Goal: Task Accomplishment & Management: Use online tool/utility

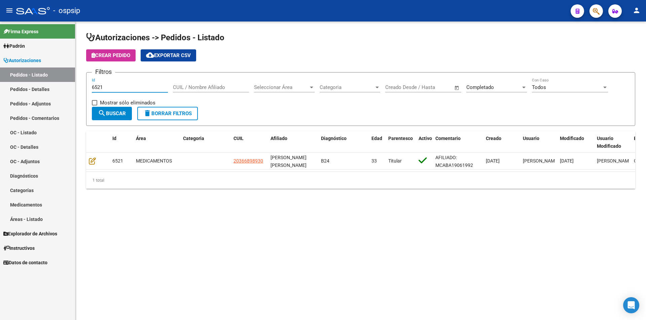
click at [22, 85] on mat-sidenav-container "Firma Express Padrón Afiliados Empadronados Movimientos de Afiliados Padrón Ági…" at bounding box center [323, 171] width 646 height 299
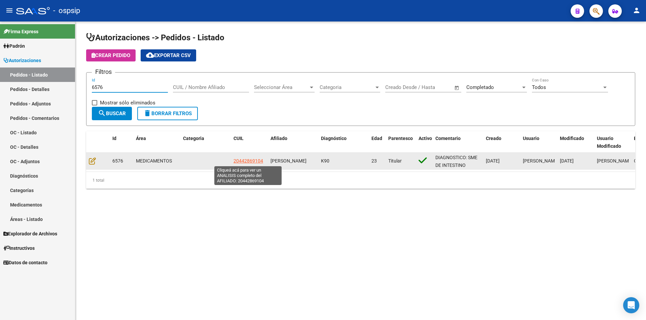
type input "6576"
click at [239, 160] on span "20442869104" at bounding box center [248, 160] width 30 height 5
type textarea "20442869104"
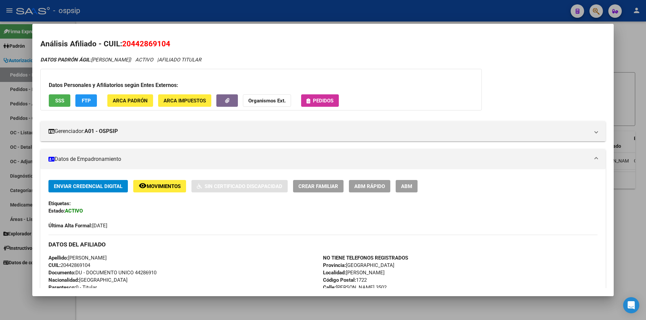
click at [310, 101] on span "Pedidos" at bounding box center [319, 101] width 27 height 6
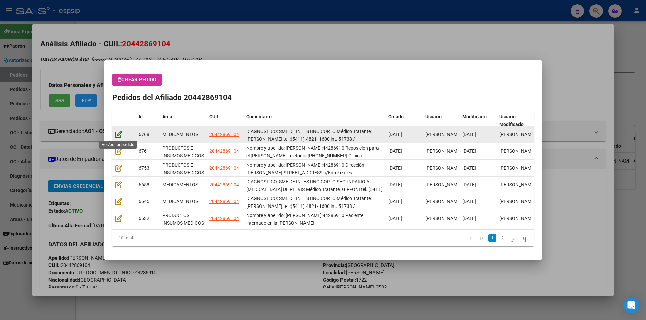
click at [116, 132] on icon at bounding box center [118, 134] width 7 height 7
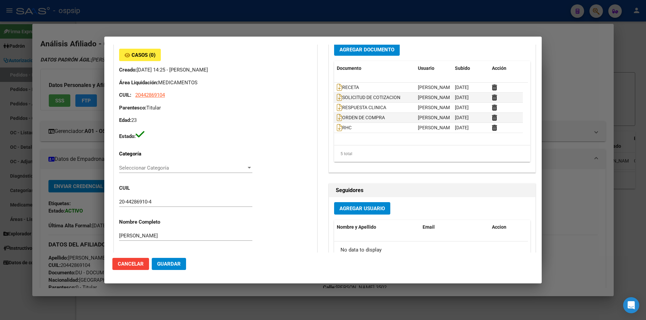
scroll to position [67, 0]
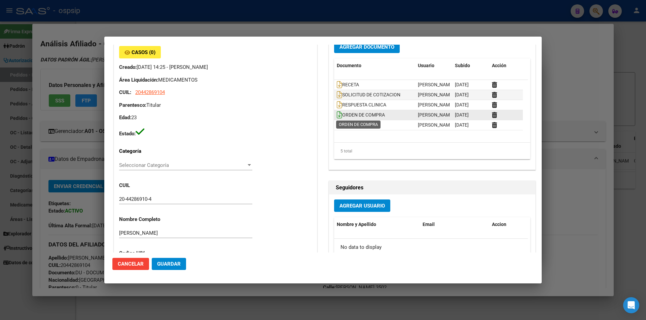
click at [337, 116] on icon at bounding box center [339, 114] width 5 height 7
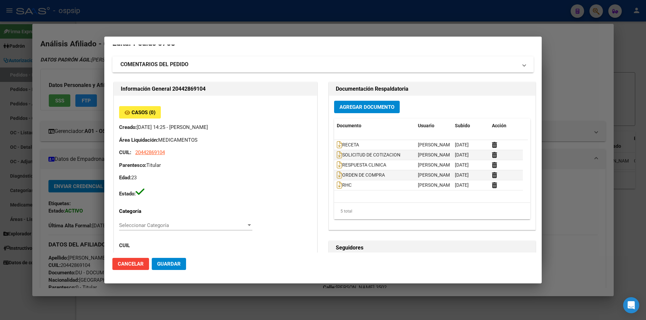
scroll to position [0, 0]
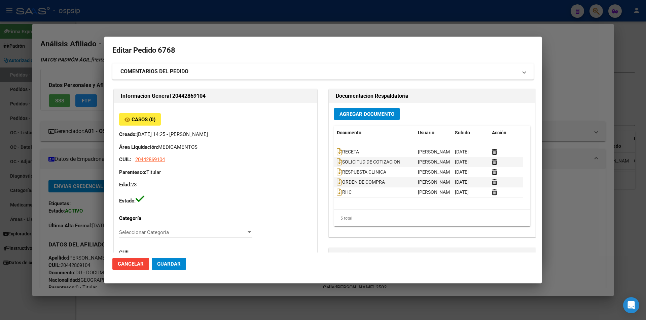
click at [0, 121] on div at bounding box center [323, 160] width 646 height 320
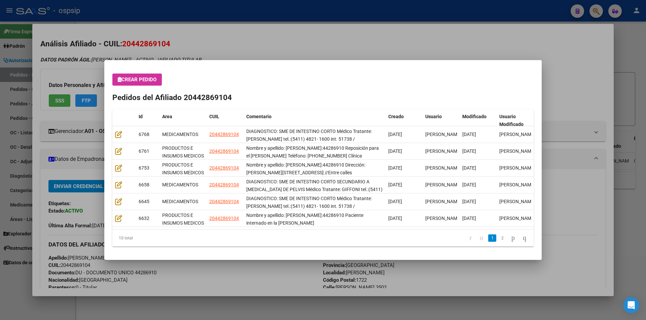
click at [48, 123] on div at bounding box center [323, 160] width 646 height 320
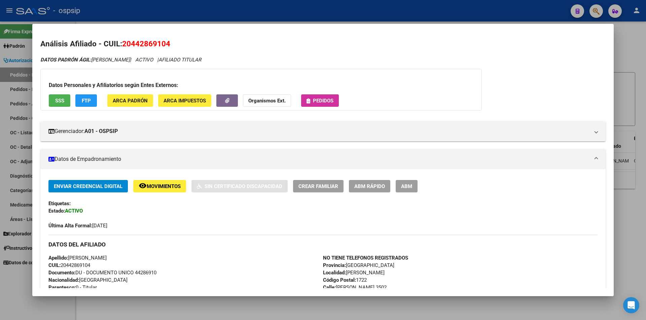
click at [34, 119] on mat-dialog-content "Análisis Afiliado - CUIL: 20442869104 DATOS PADRÓN ÁGIL: [PERSON_NAME] | ACTIVO…" at bounding box center [322, 160] width 581 height 256
click at [15, 116] on div at bounding box center [323, 160] width 646 height 320
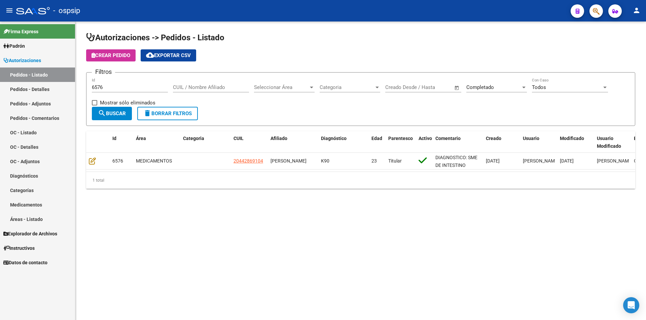
drag, startPoint x: 134, startPoint y: 84, endPoint x: 76, endPoint y: 94, distance: 58.7
click at [76, 94] on div "Autorizaciones -> Pedidos - Listado Crear Pedido cloud_download Exportar CSV Fi…" at bounding box center [360, 116] width 570 height 189
drag, startPoint x: 108, startPoint y: 85, endPoint x: 0, endPoint y: 93, distance: 108.6
click at [0, 93] on mat-sidenav-container "Firma Express Padrón Afiliados Empadronados Movimientos de Afiliados Padrón Ági…" at bounding box center [323, 171] width 646 height 299
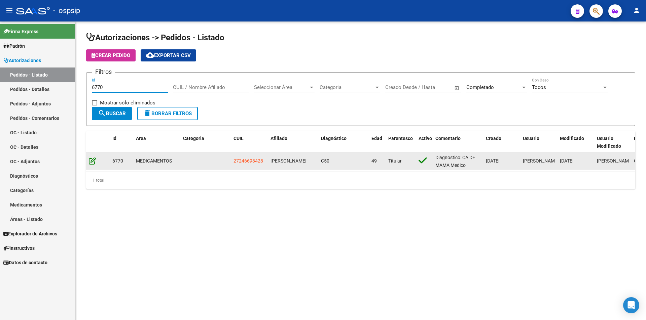
type input "6770"
click at [93, 163] on icon at bounding box center [92, 160] width 7 height 7
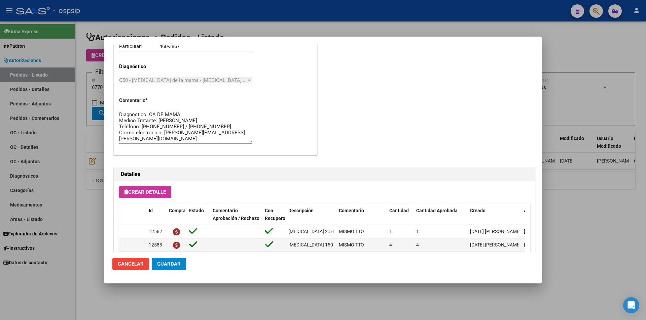
scroll to position [430, 0]
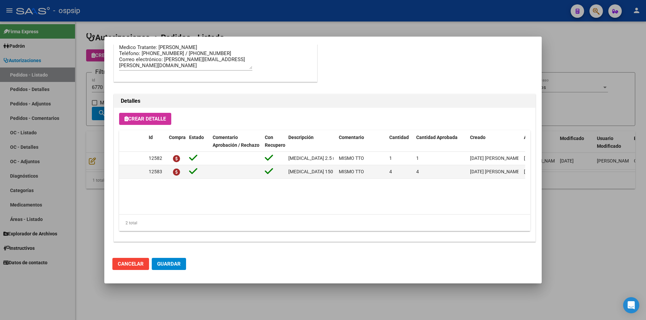
drag, startPoint x: 434, startPoint y: 208, endPoint x: 447, endPoint y: 209, distance: 13.2
click at [447, 209] on datatable-body "12582 [MEDICAL_DATA] 2.5 mg comp.rec.x 30 MISMO TTO 1 1 [DATE] [PERSON_NAME] [D…" at bounding box center [322, 183] width 406 height 63
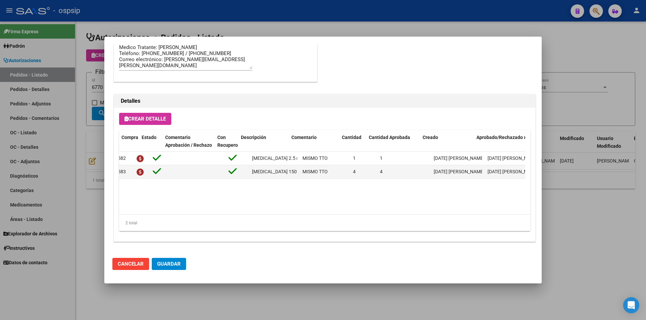
scroll to position [0, 51]
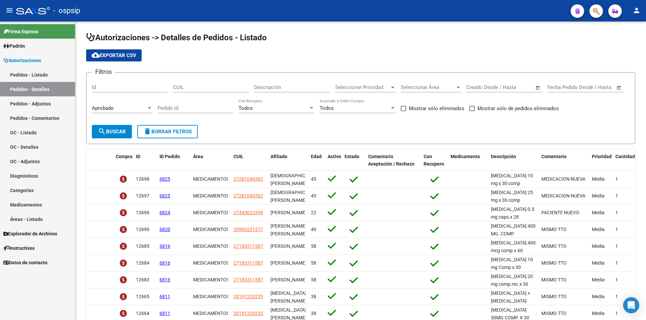
click at [38, 74] on link "Pedidos - Listado" at bounding box center [37, 75] width 75 height 14
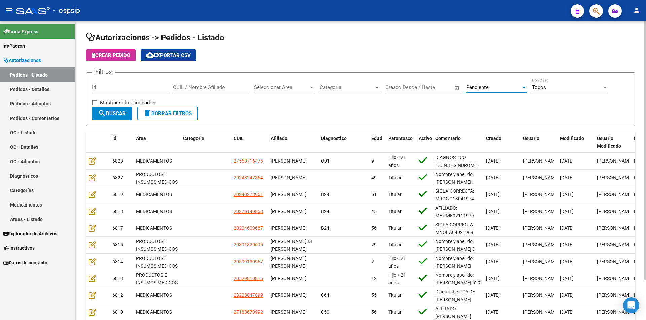
click at [493, 88] on div "Pendiente" at bounding box center [493, 87] width 54 height 6
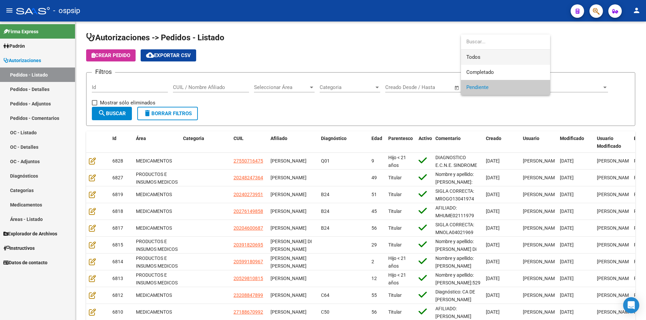
click at [494, 62] on span "Todos" at bounding box center [505, 57] width 78 height 15
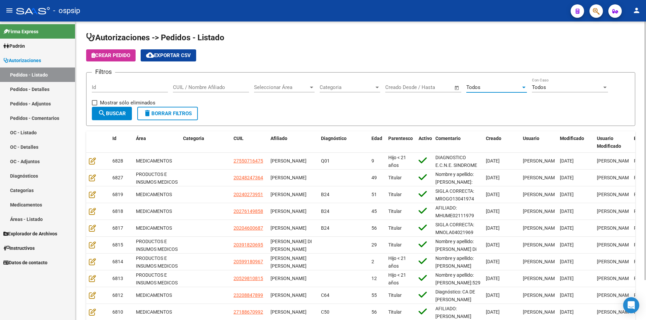
click at [490, 85] on div "Todos" at bounding box center [493, 87] width 54 height 6
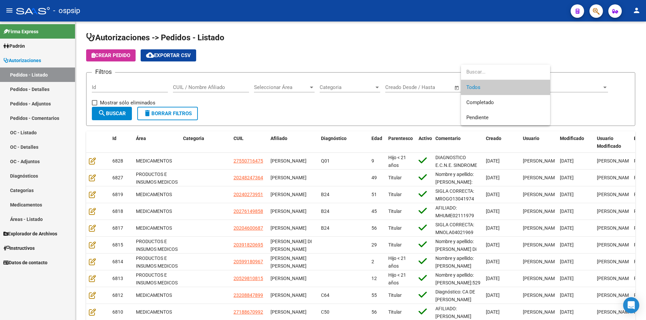
click at [485, 82] on span "Todos" at bounding box center [505, 87] width 78 height 15
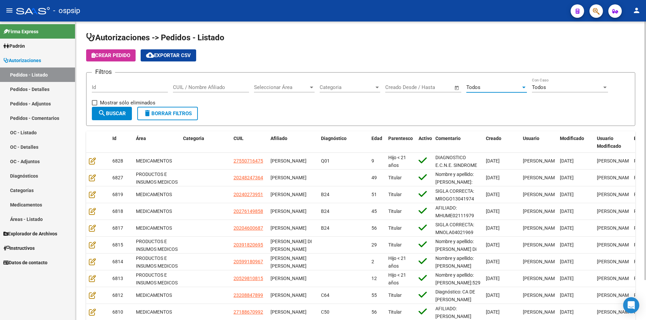
click at [483, 84] on div "Todos Seleccionar Estado" at bounding box center [496, 85] width 61 height 14
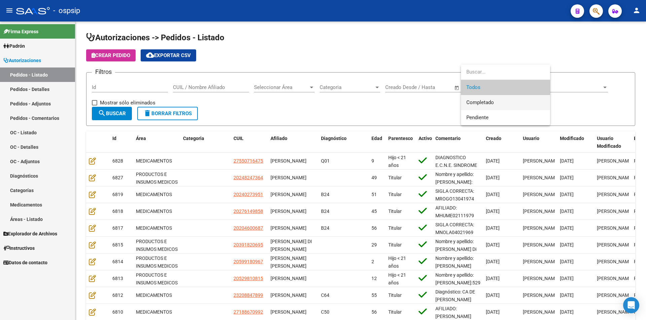
click at [486, 102] on span "Completado" at bounding box center [480, 103] width 28 height 6
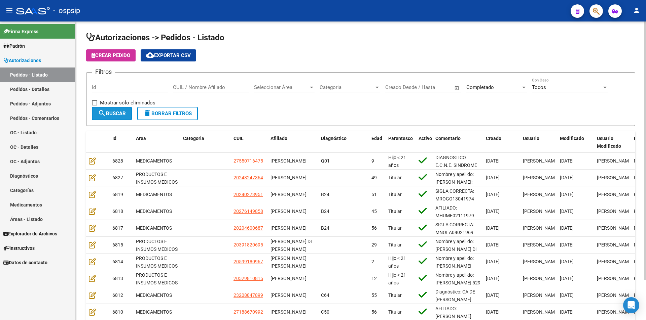
click at [106, 111] on span "search Buscar" at bounding box center [112, 114] width 28 height 6
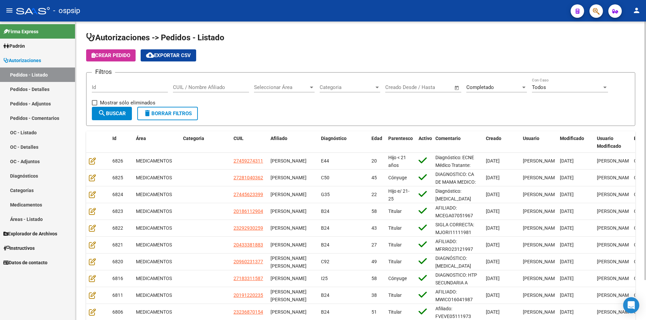
click at [137, 92] on div "Id" at bounding box center [130, 85] width 76 height 14
drag, startPoint x: 135, startPoint y: 87, endPoint x: 139, endPoint y: 86, distance: 4.5
click at [136, 87] on input "Id" at bounding box center [130, 87] width 76 height 6
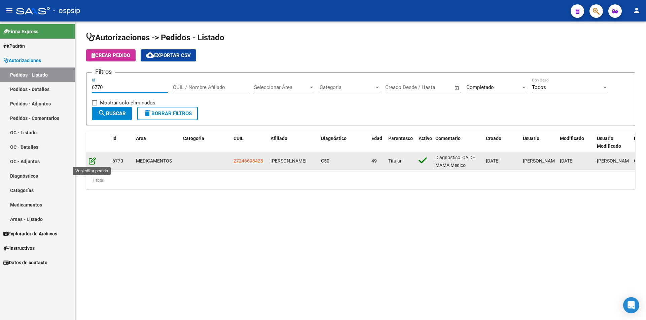
type input "6770"
click at [91, 161] on icon at bounding box center [92, 160] width 7 height 7
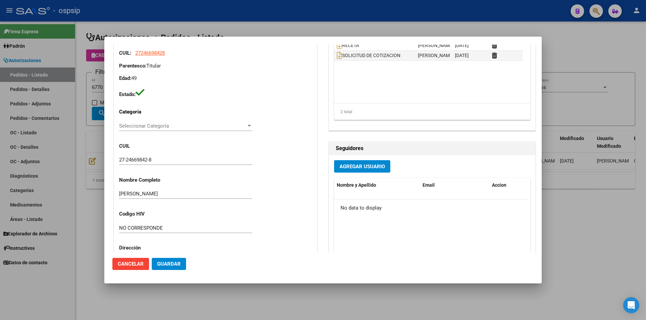
scroll to position [101, 0]
